Goal: Browse casually

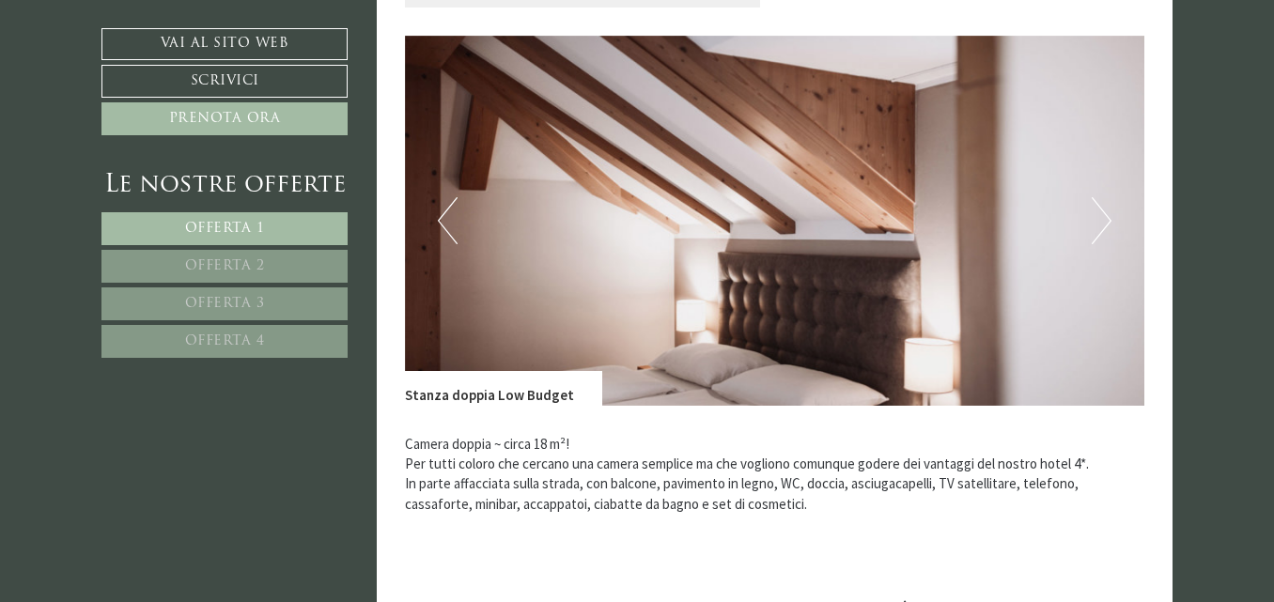
scroll to position [1221, 0]
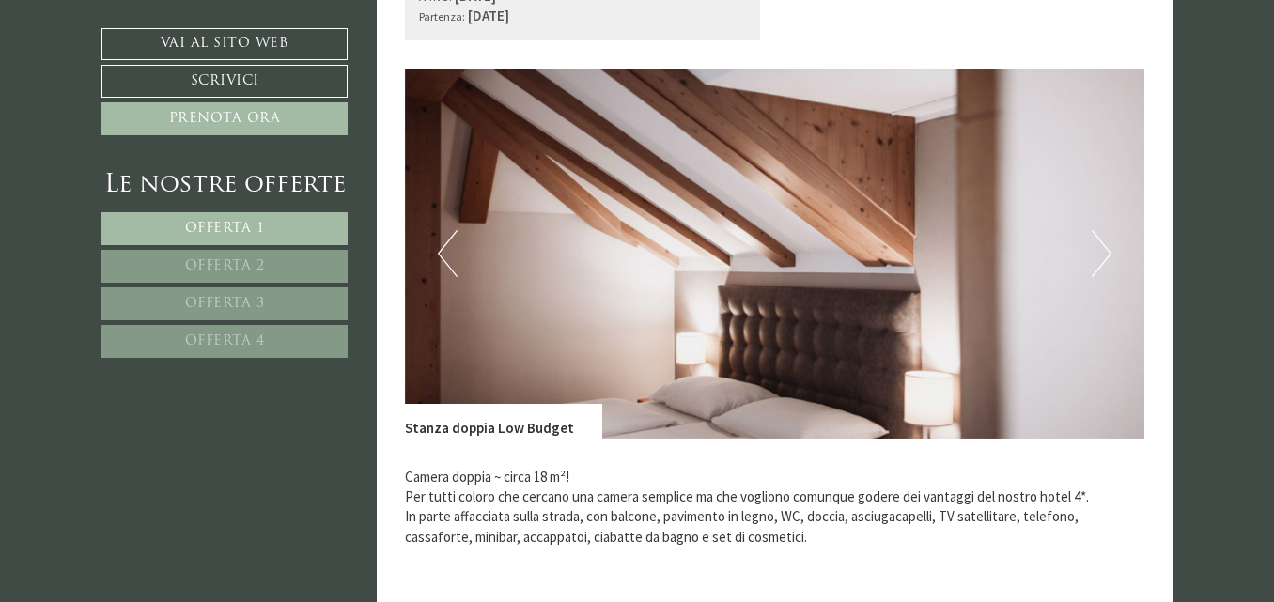
click at [1104, 255] on button "Next" at bounding box center [1102, 253] width 20 height 47
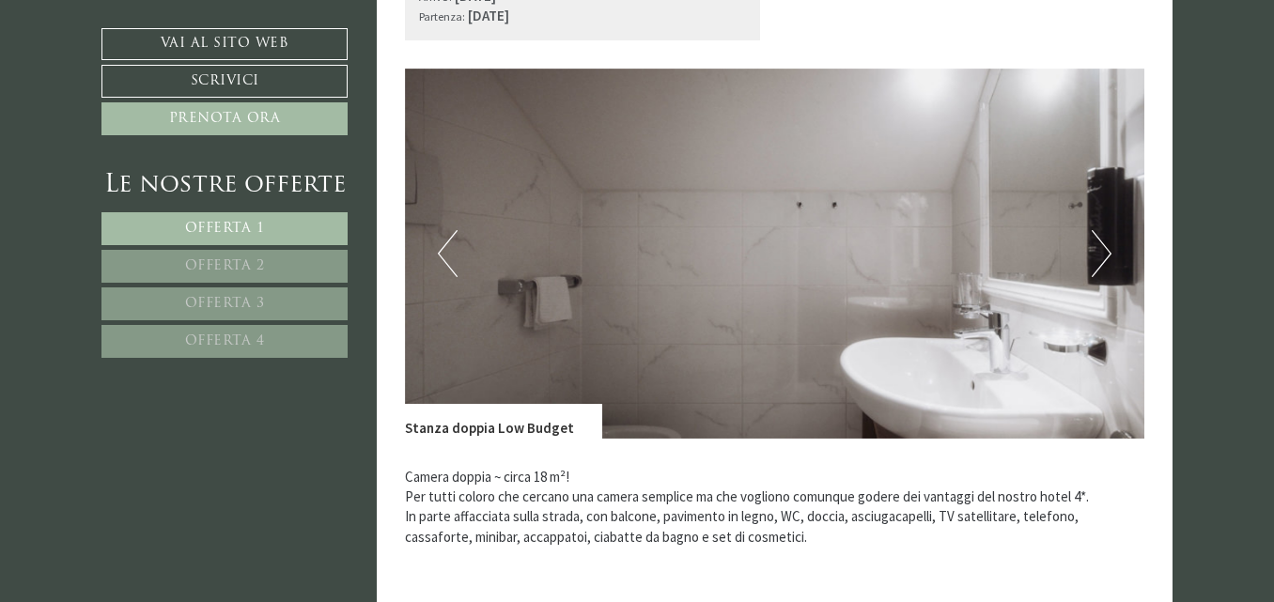
click at [1104, 255] on button "Next" at bounding box center [1102, 253] width 20 height 47
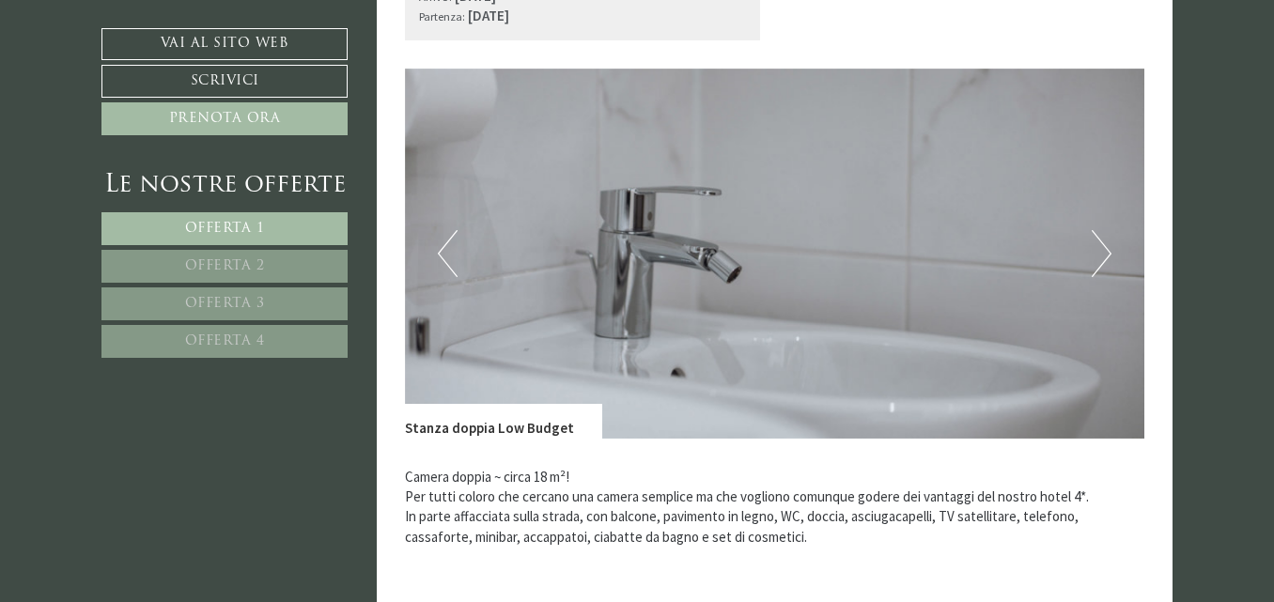
click at [1104, 255] on button "Next" at bounding box center [1102, 253] width 20 height 47
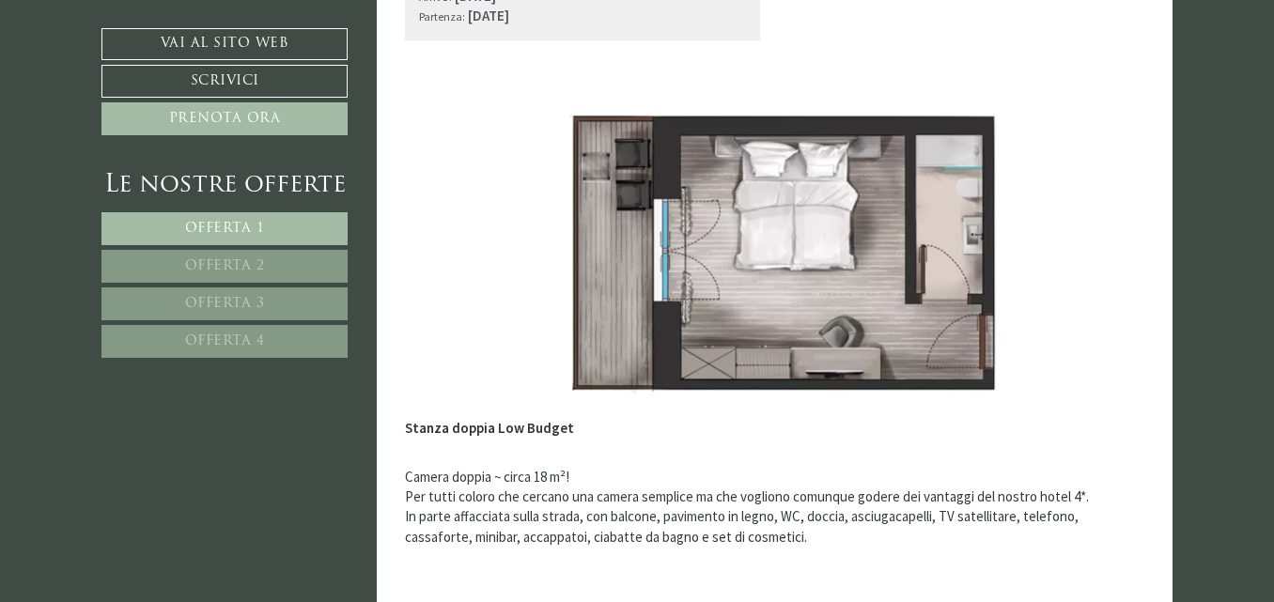
click at [1104, 255] on button "Next" at bounding box center [1102, 253] width 20 height 47
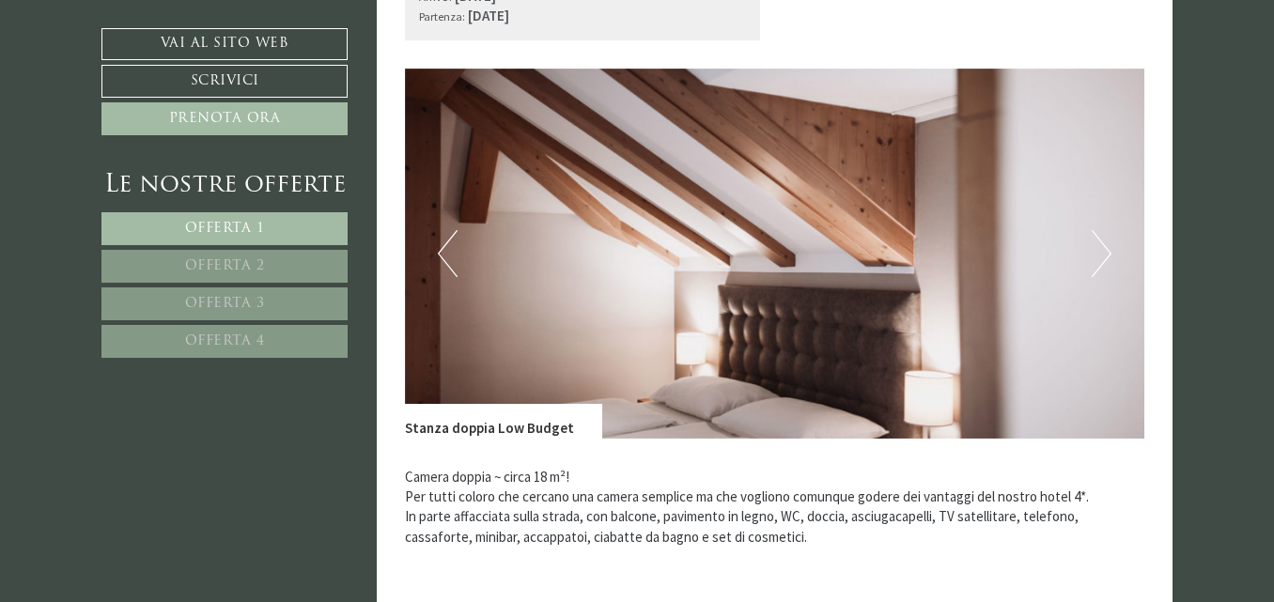
click at [439, 256] on button "Previous" at bounding box center [448, 253] width 20 height 47
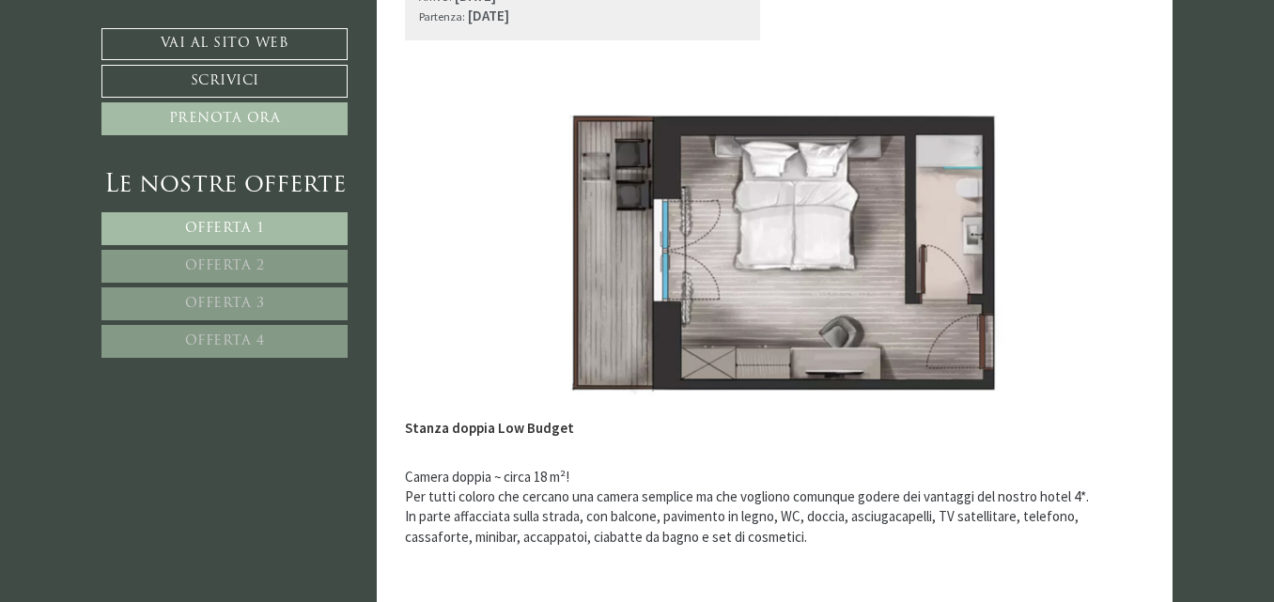
click at [1101, 249] on button "Next" at bounding box center [1102, 253] width 20 height 47
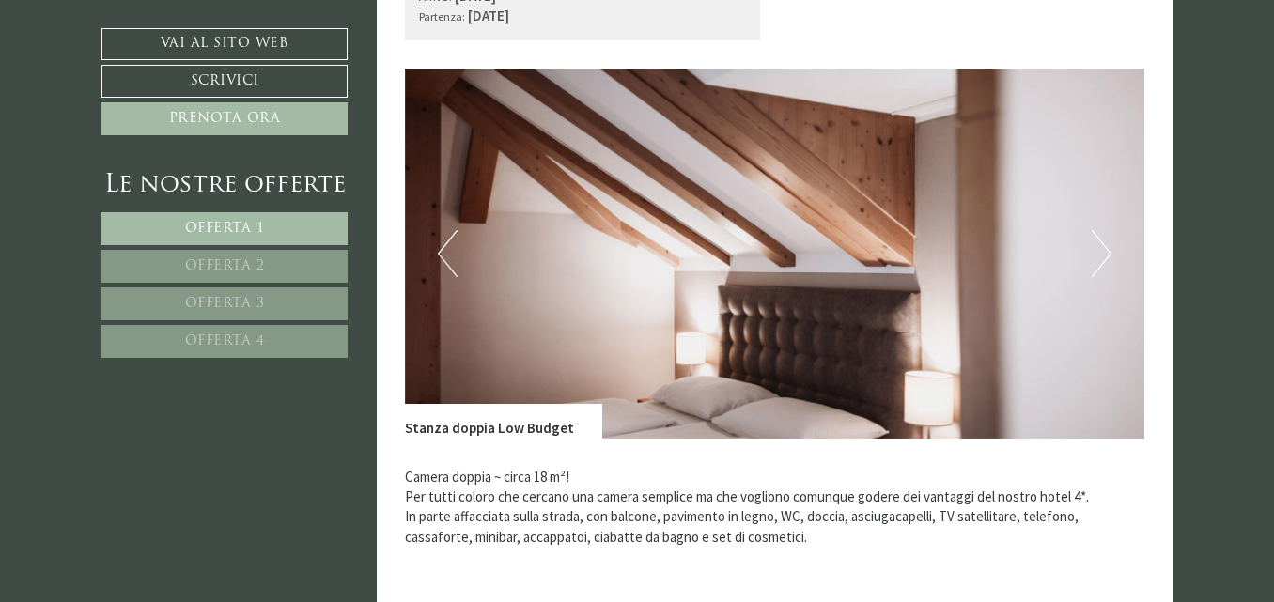
click at [1101, 249] on button "Next" at bounding box center [1102, 253] width 20 height 47
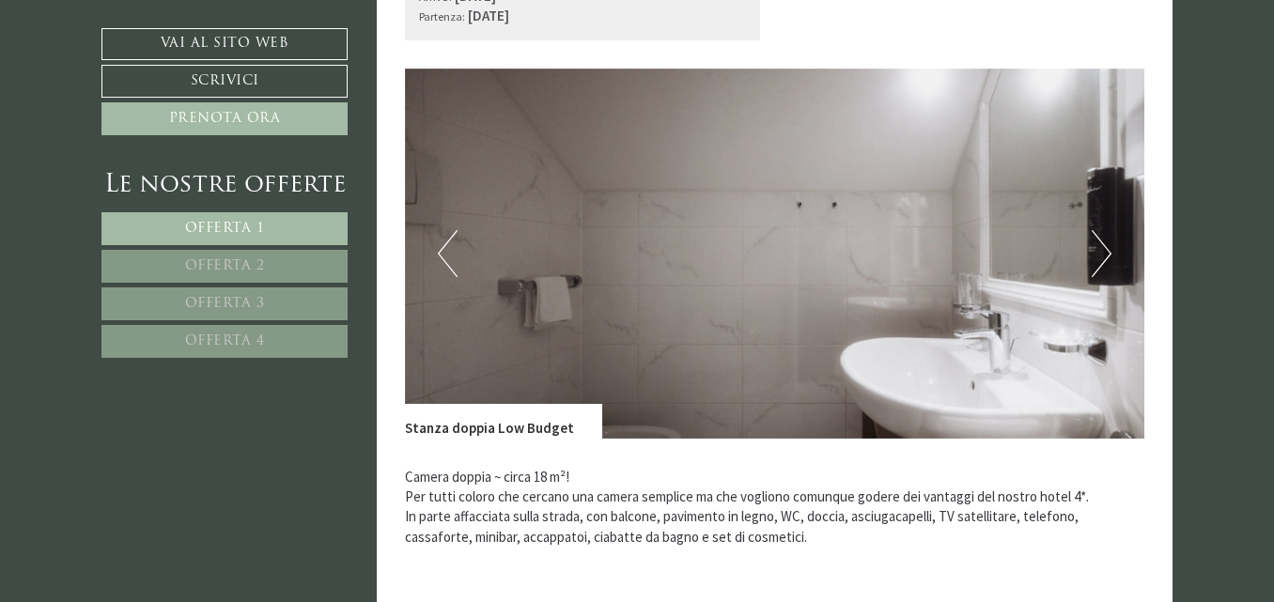
click at [1101, 249] on button "Next" at bounding box center [1102, 253] width 20 height 47
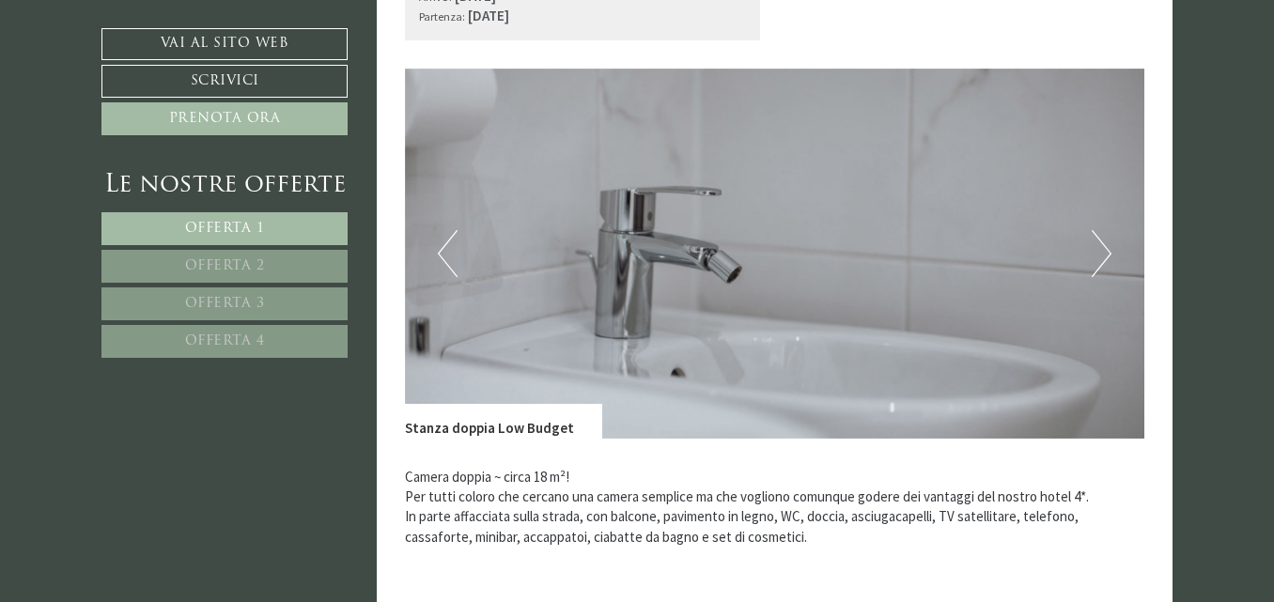
click at [1101, 249] on button "Next" at bounding box center [1102, 253] width 20 height 47
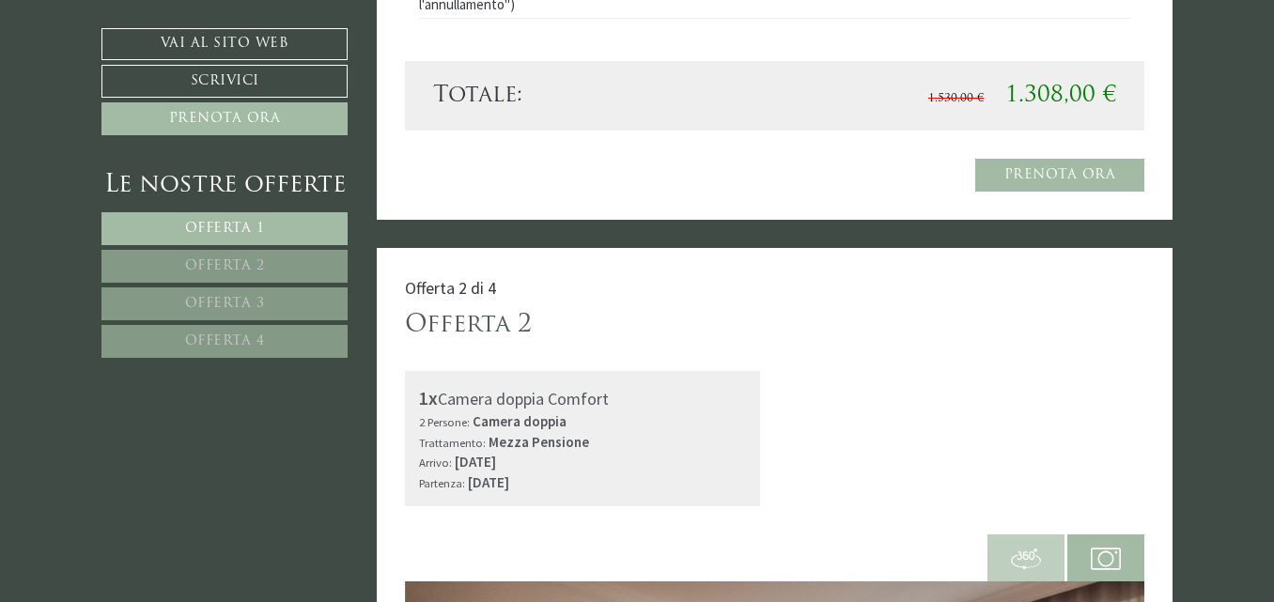
scroll to position [1503, 0]
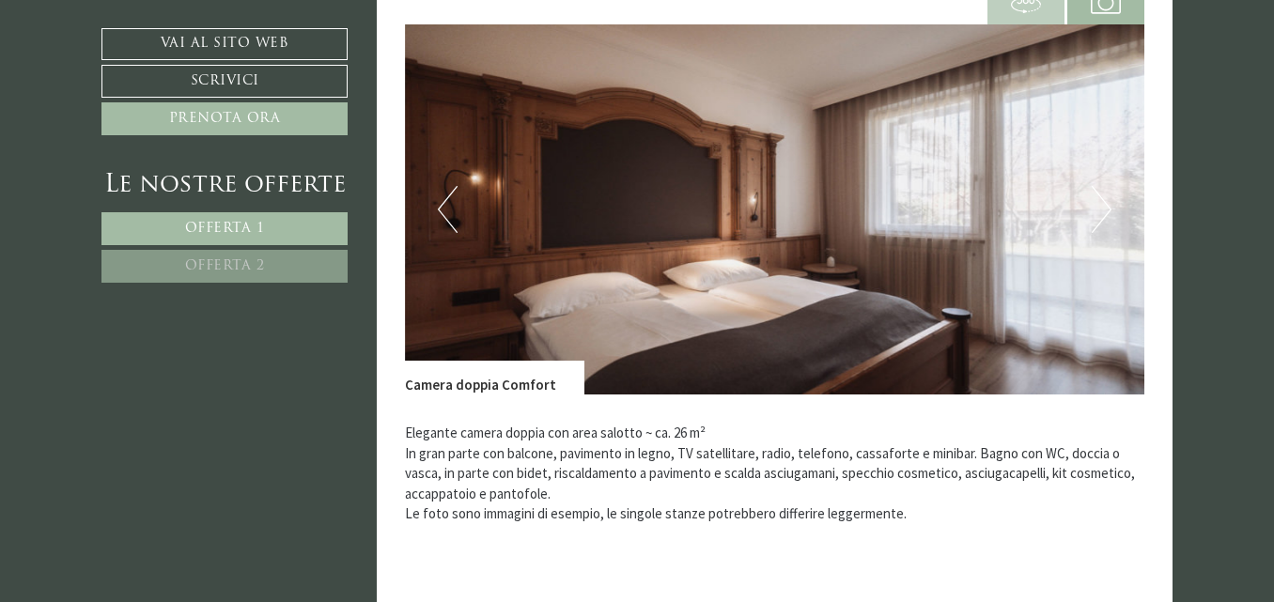
scroll to position [1315, 0]
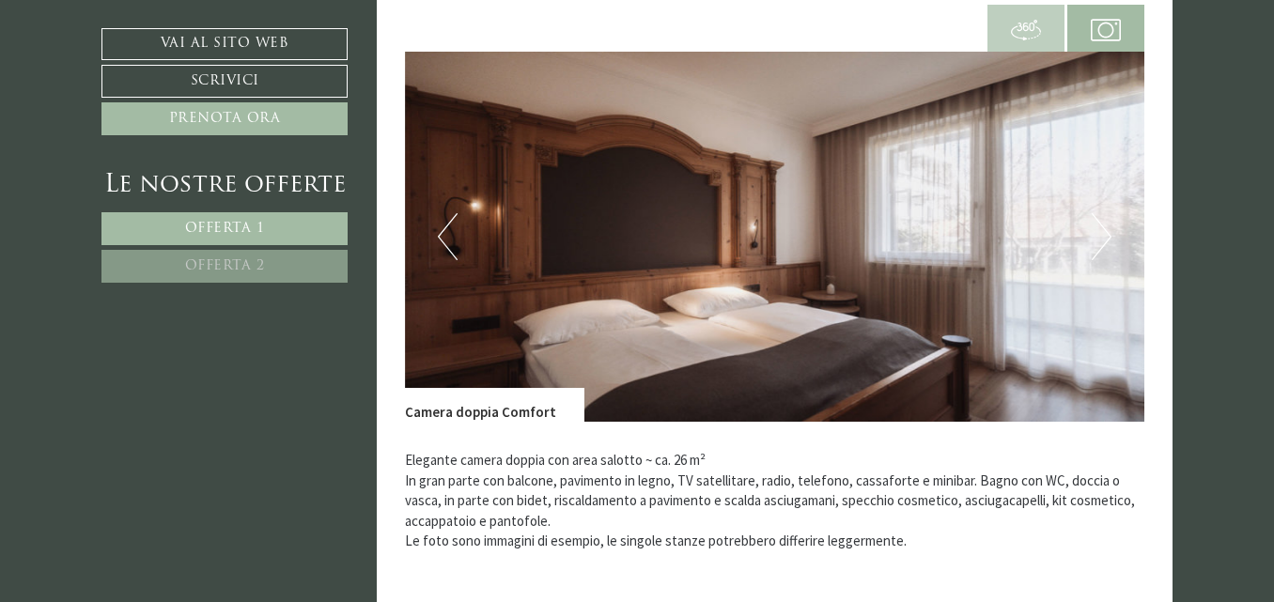
click at [1105, 235] on button "Next" at bounding box center [1102, 236] width 20 height 47
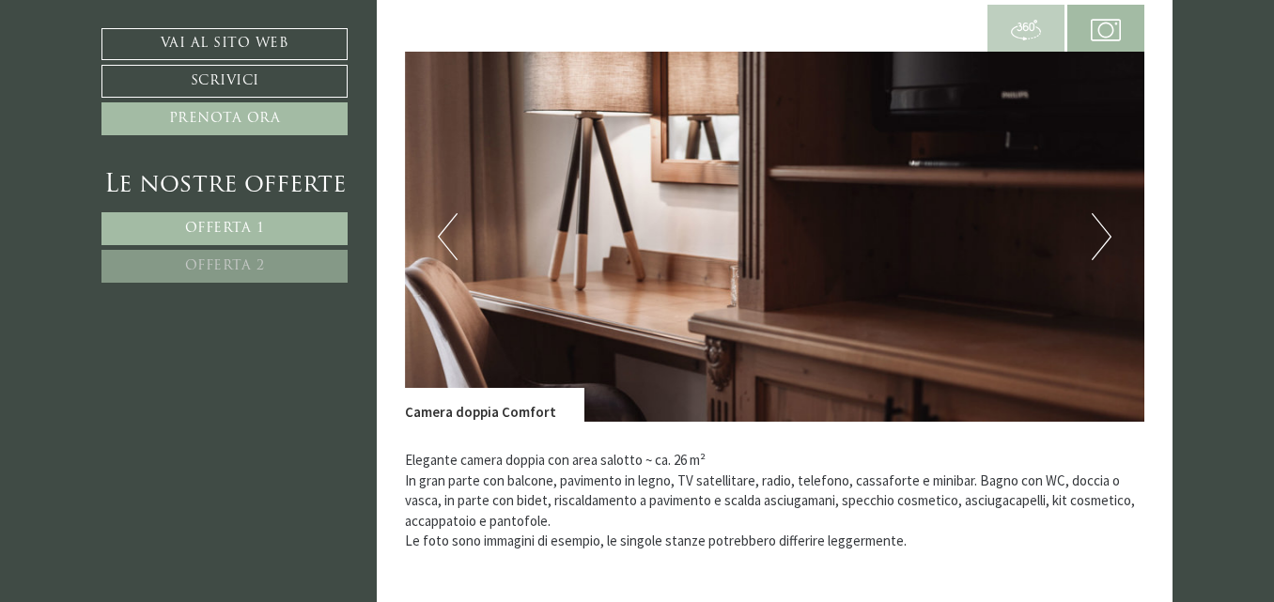
click at [1105, 235] on button "Next" at bounding box center [1102, 236] width 20 height 47
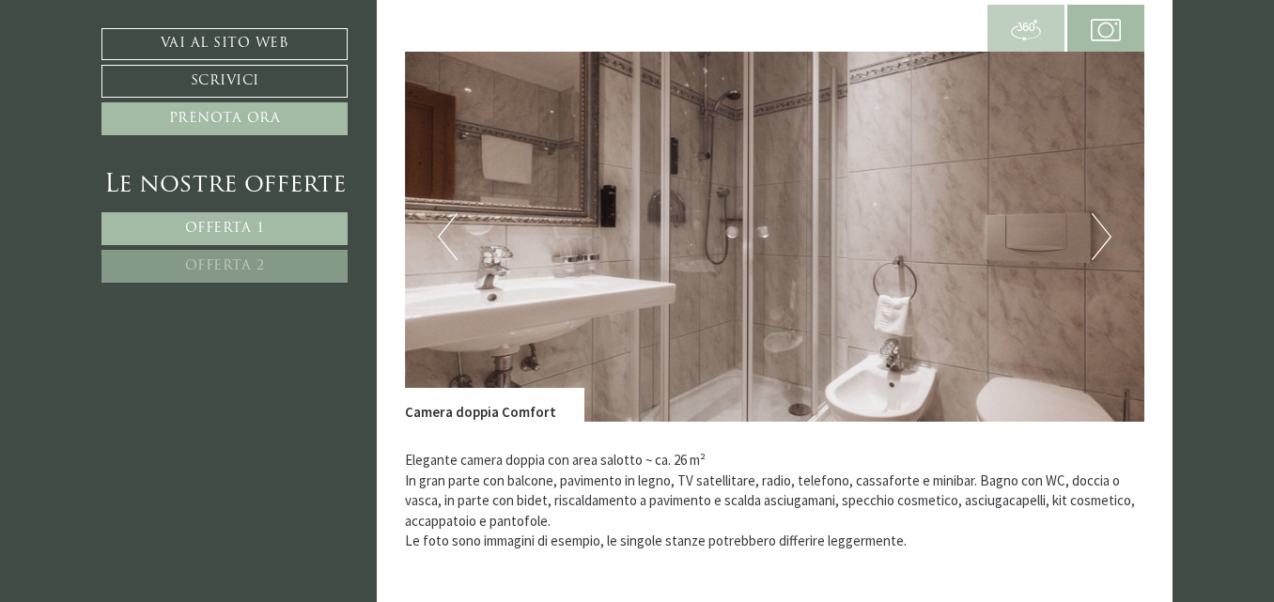
click at [1105, 235] on button "Next" at bounding box center [1102, 236] width 20 height 47
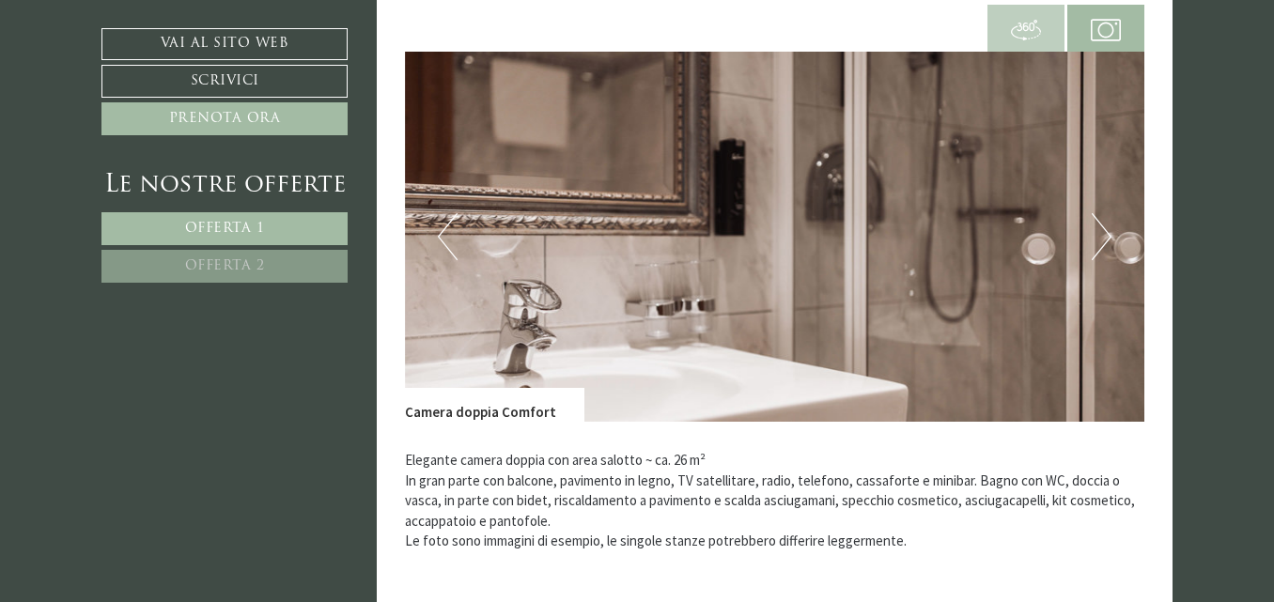
click at [1105, 235] on button "Next" at bounding box center [1102, 236] width 20 height 47
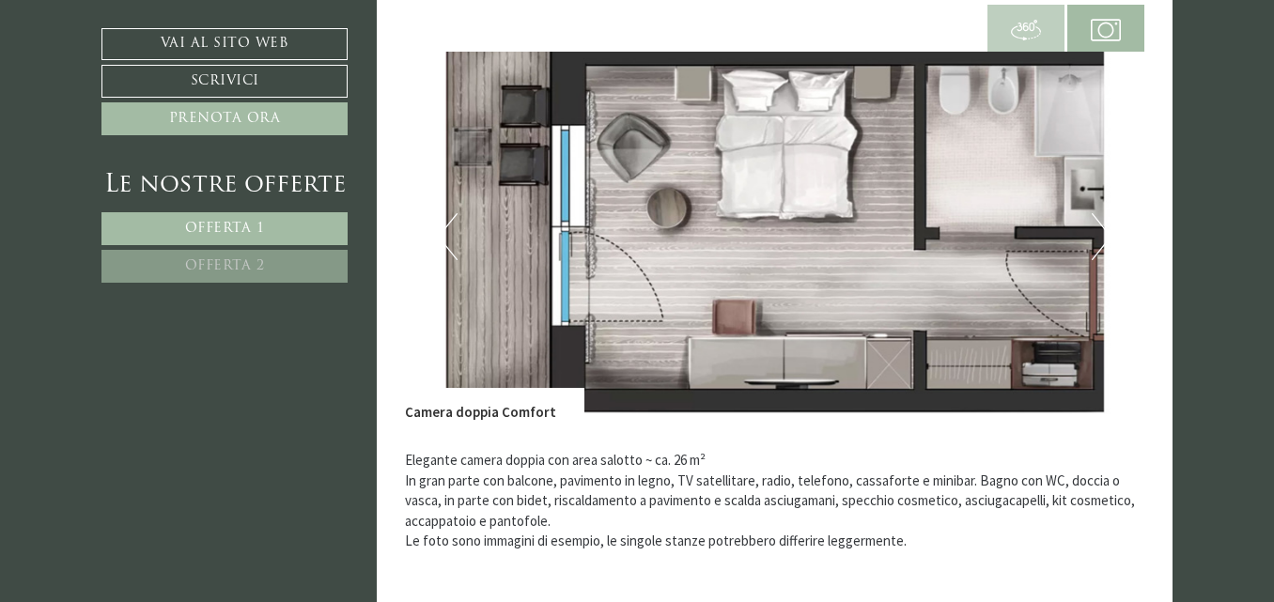
click at [1105, 235] on button "Next" at bounding box center [1102, 236] width 20 height 47
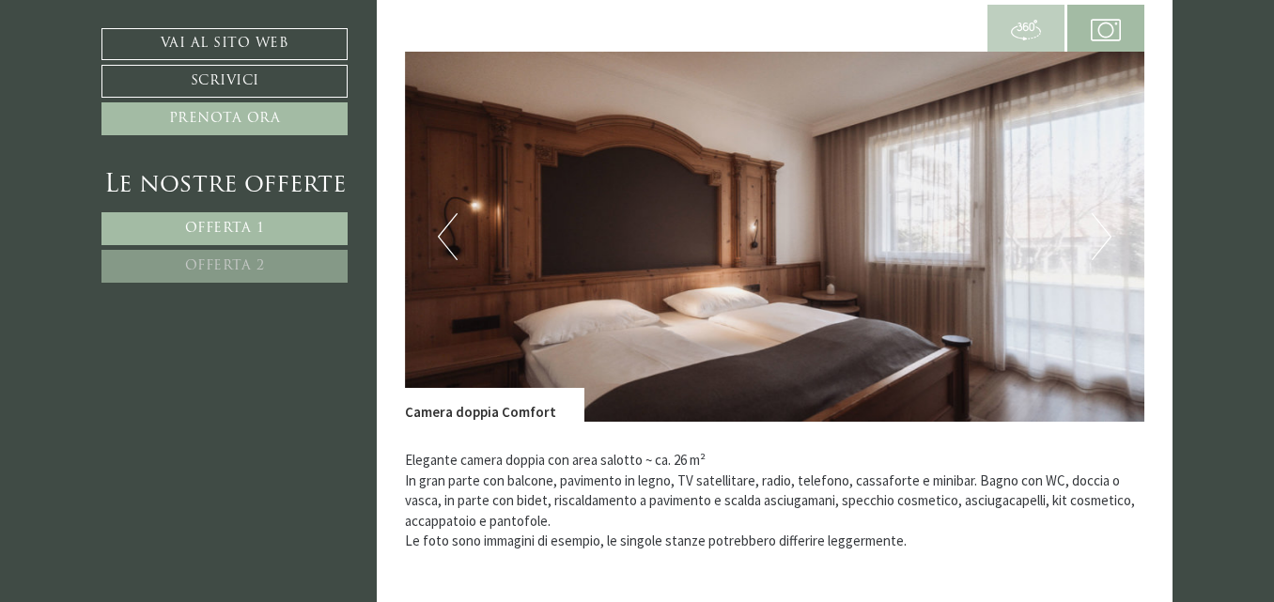
click at [1105, 235] on button "Next" at bounding box center [1102, 236] width 20 height 47
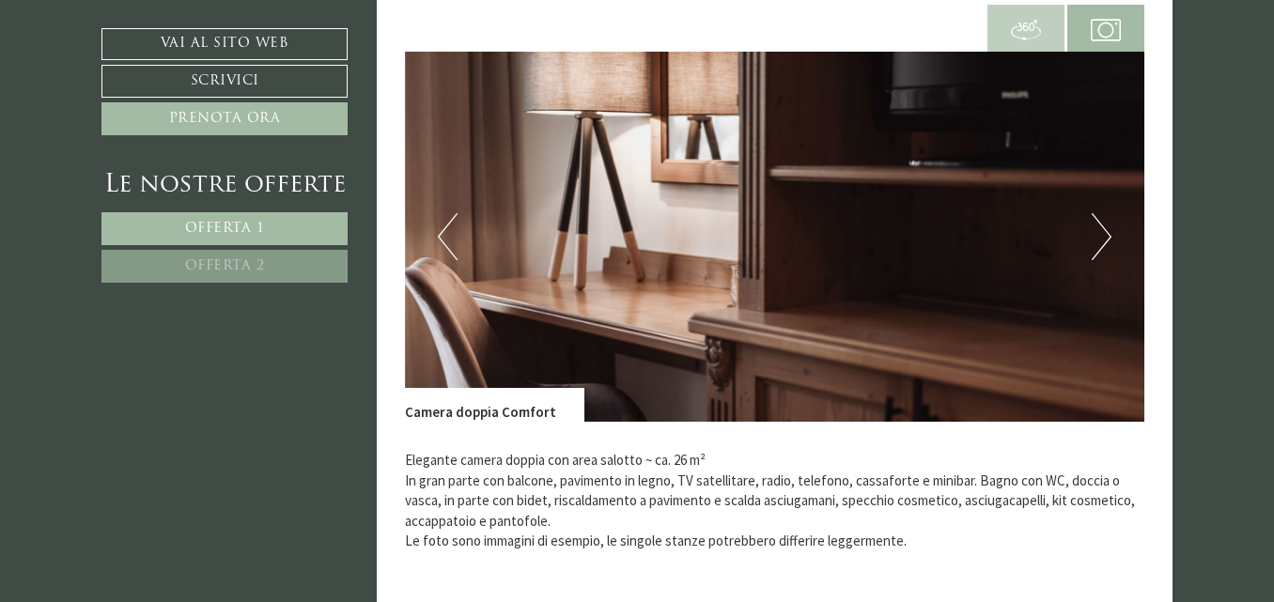
click at [1104, 235] on button "Next" at bounding box center [1102, 236] width 20 height 47
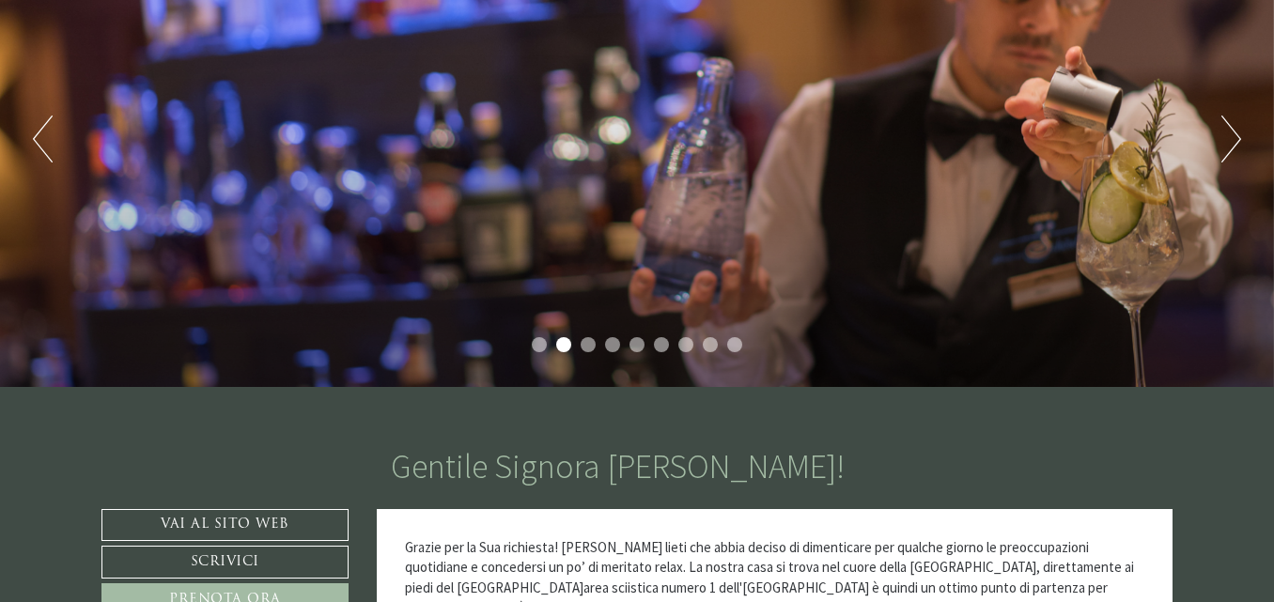
scroll to position [0, 0]
